Goal: Find specific page/section: Find specific page/section

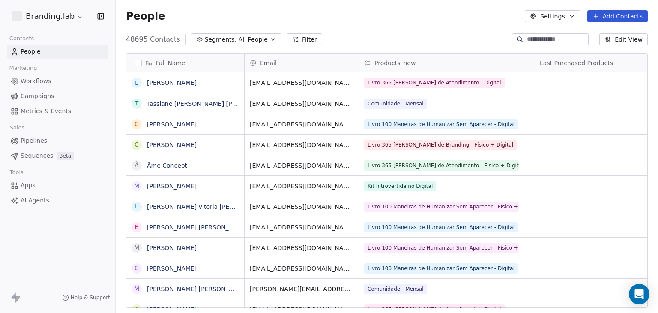
scroll to position [268, 536]
click at [138, 60] on button "button" at bounding box center [138, 63] width 7 height 7
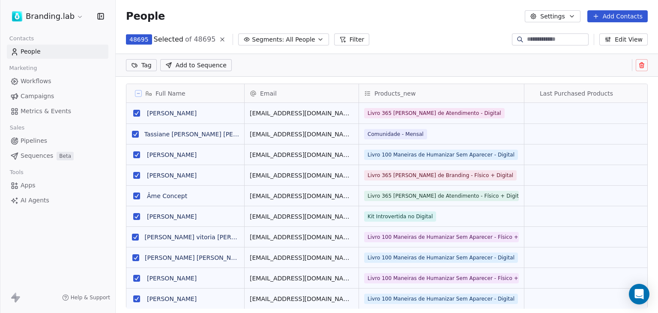
click at [138, 92] on icon at bounding box center [138, 93] width 4 height 4
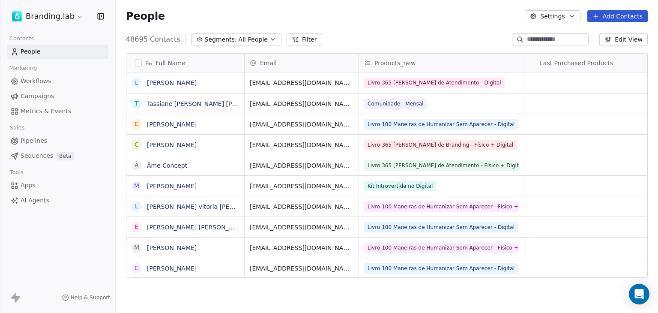
scroll to position [268, 536]
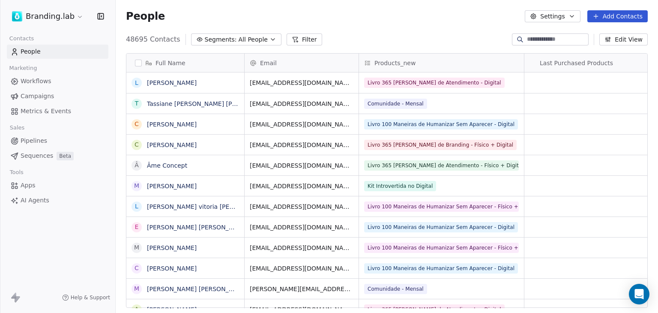
click at [36, 56] on link "People" at bounding box center [58, 52] width 102 height 14
click at [307, 36] on button "Filter" at bounding box center [305, 39] width 36 height 12
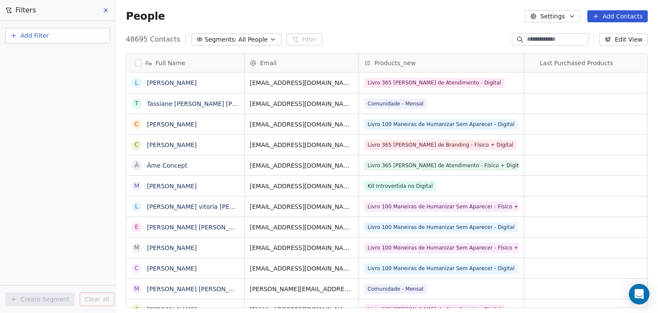
click at [81, 36] on button "Add Filter" at bounding box center [57, 35] width 105 height 15
click at [63, 55] on span "Contact properties" at bounding box center [42, 55] width 56 height 9
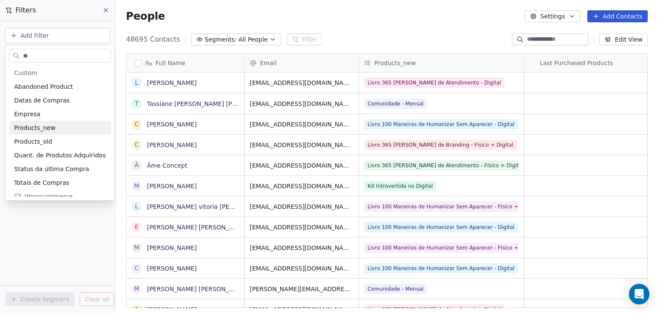
type input "**"
click at [21, 131] on span "Products_new" at bounding box center [34, 127] width 41 height 9
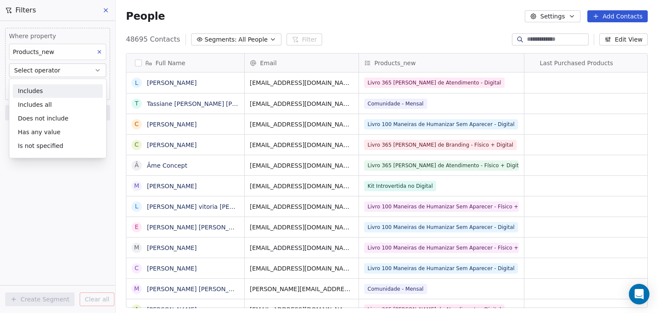
click at [73, 93] on div "Includes" at bounding box center [58, 91] width 90 height 14
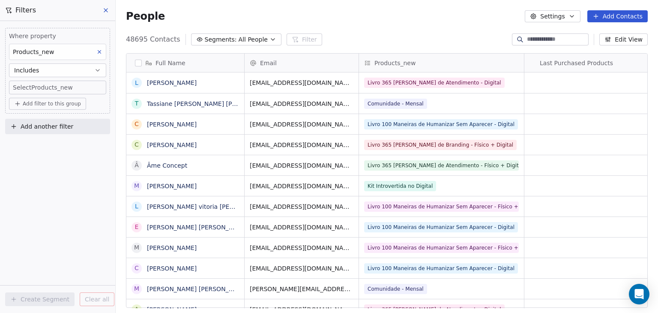
click at [81, 90] on body "Branding.lab Contacts People Marketing Workflows Campaigns Metrics & Events Sal…" at bounding box center [329, 156] width 658 height 313
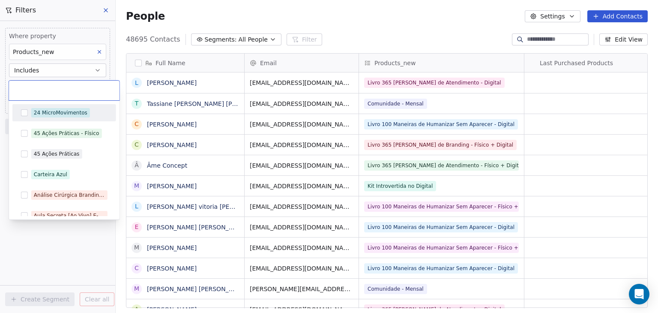
click at [70, 85] on div at bounding box center [64, 91] width 111 height 20
click at [28, 113] on div "24 MicroMovimentos" at bounding box center [64, 113] width 97 height 14
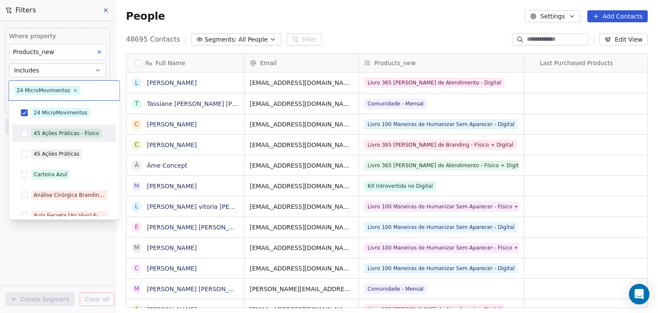
click at [122, 141] on html "Branding.lab Contacts People Marketing Workflows Campaigns Metrics & Events Sal…" at bounding box center [329, 156] width 658 height 313
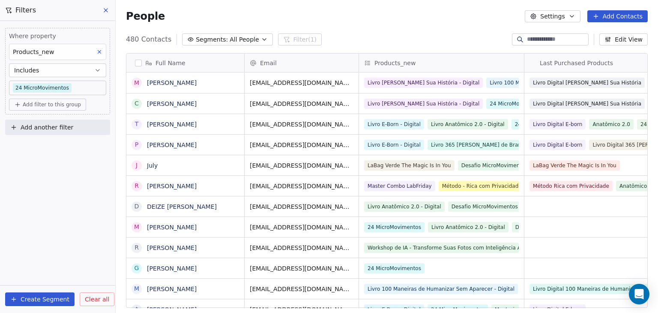
click at [135, 64] on button "button" at bounding box center [138, 63] width 7 height 7
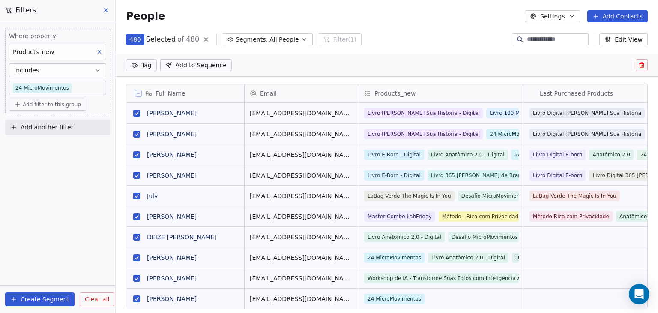
scroll to position [238, 536]
click at [283, 40] on span "All People" at bounding box center [284, 39] width 29 height 9
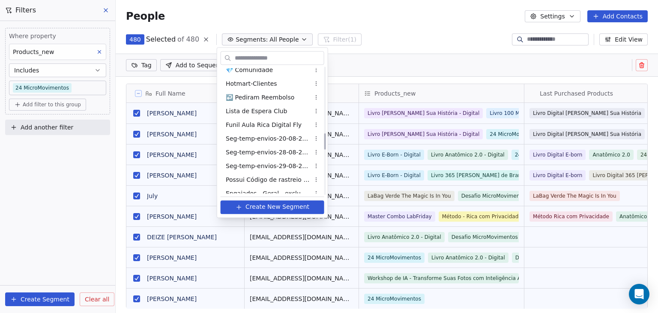
scroll to position [514, 0]
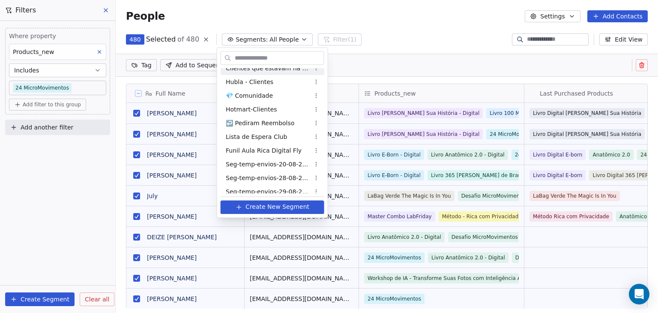
click at [350, 45] on html "Branding.lab Contacts People Marketing Workflows Campaigns Metrics & Events Sal…" at bounding box center [329, 156] width 658 height 313
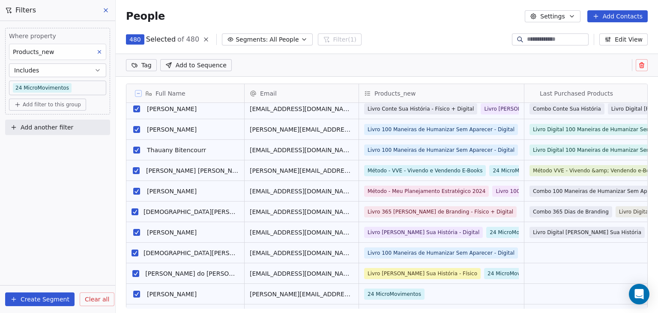
scroll to position [771, 0]
